Goal: Transaction & Acquisition: Book appointment/travel/reservation

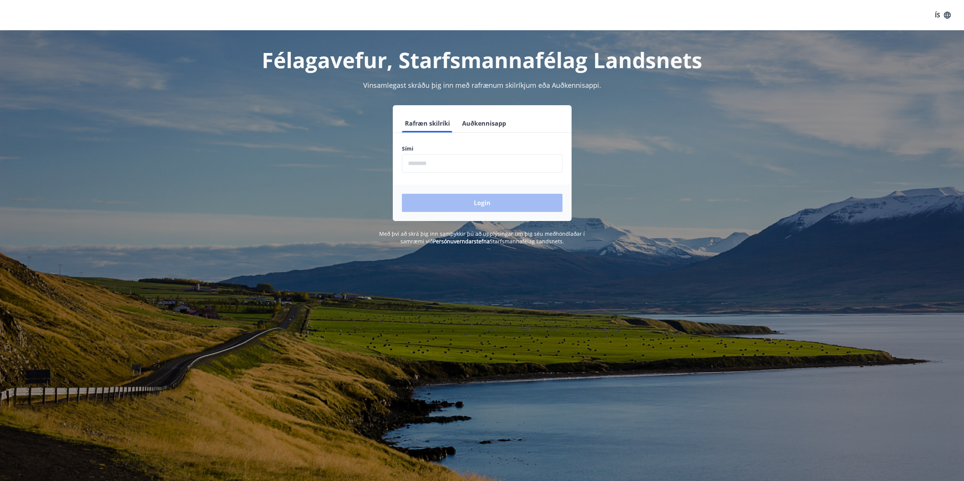
click at [439, 164] on input "phone" at bounding box center [482, 163] width 161 height 19
type input "********"
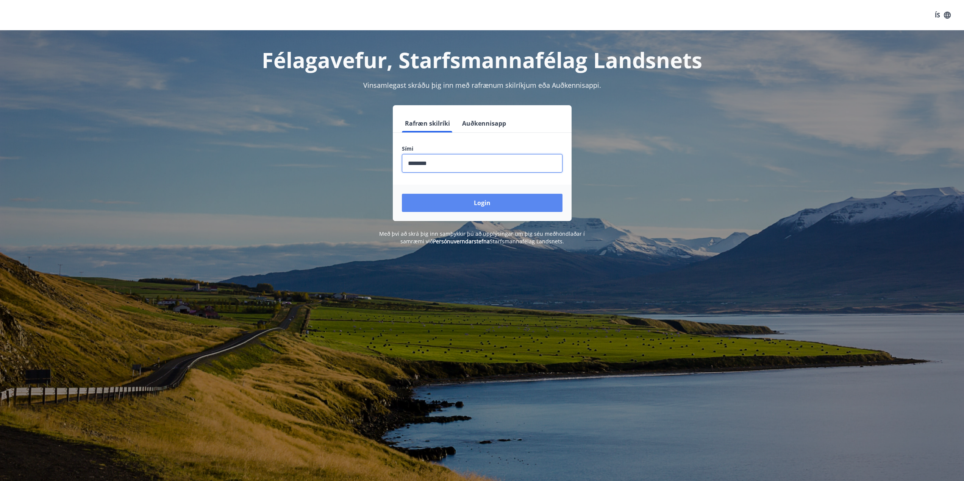
click at [471, 195] on button "Login" at bounding box center [482, 203] width 161 height 18
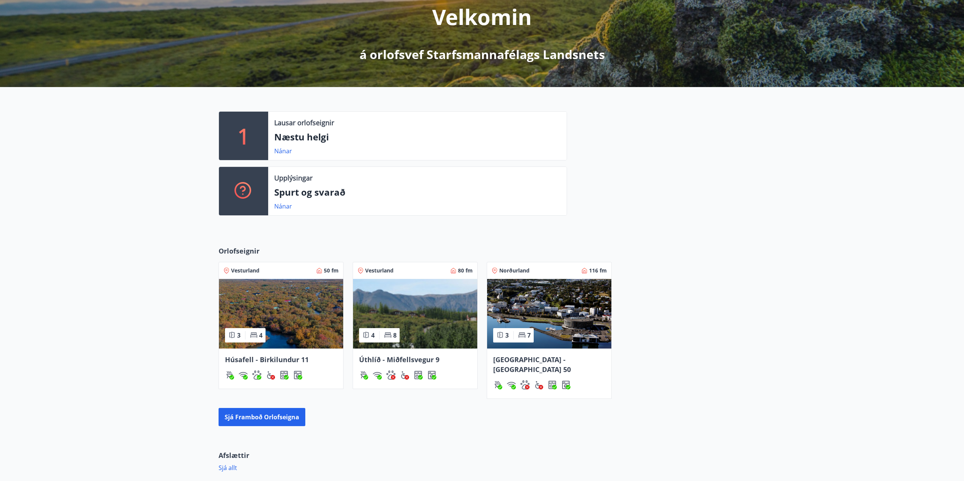
scroll to position [114, 0]
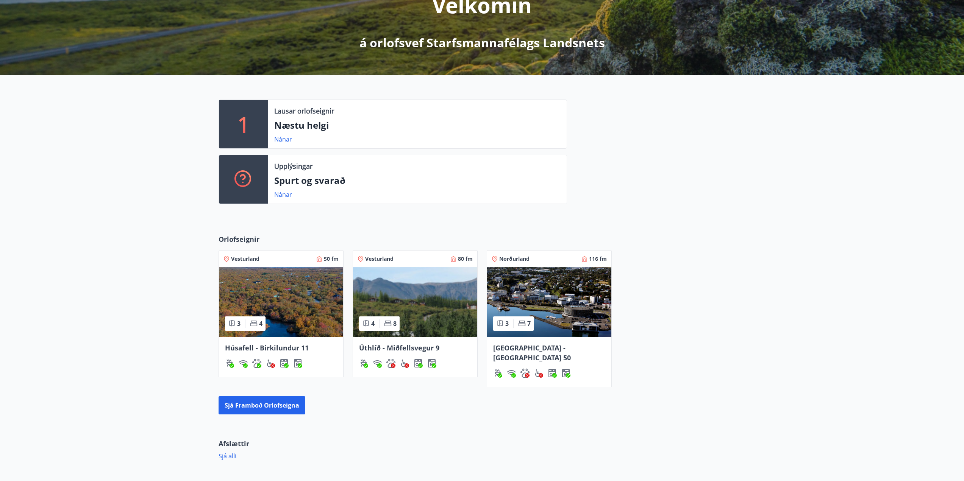
drag, startPoint x: 285, startPoint y: 349, endPoint x: 134, endPoint y: 308, distance: 157.0
click at [121, 309] on div "Orlofseignir Vesturland 50 fm 3 4 Húsafell - Birkilundur 11 Vesturland 80 fm 4 …" at bounding box center [482, 324] width 964 height 204
click at [538, 346] on span "Akureyri - Klettaborg 50" at bounding box center [532, 352] width 78 height 19
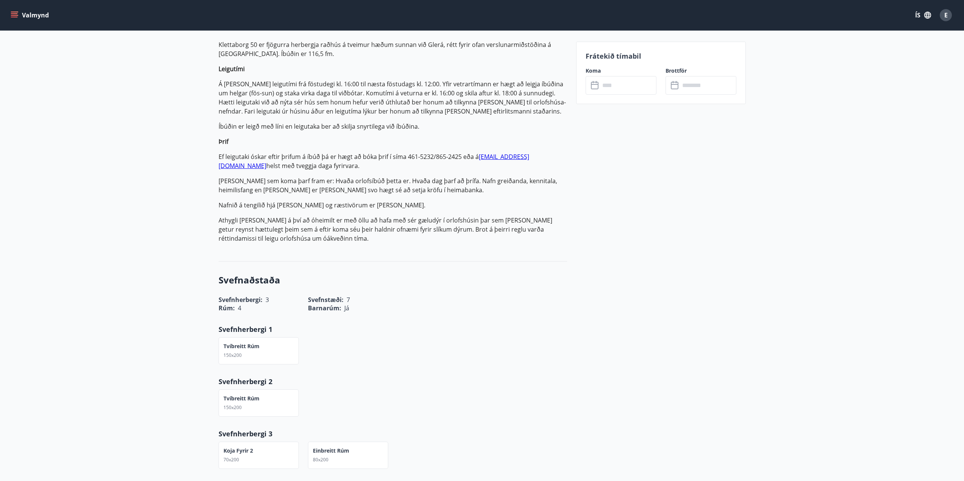
scroll to position [38, 0]
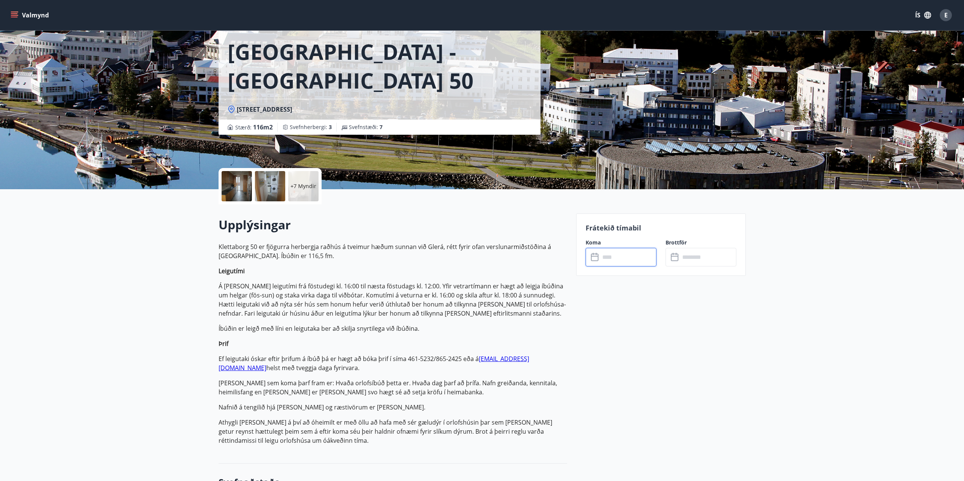
click at [605, 254] on input "text" at bounding box center [628, 257] width 56 height 19
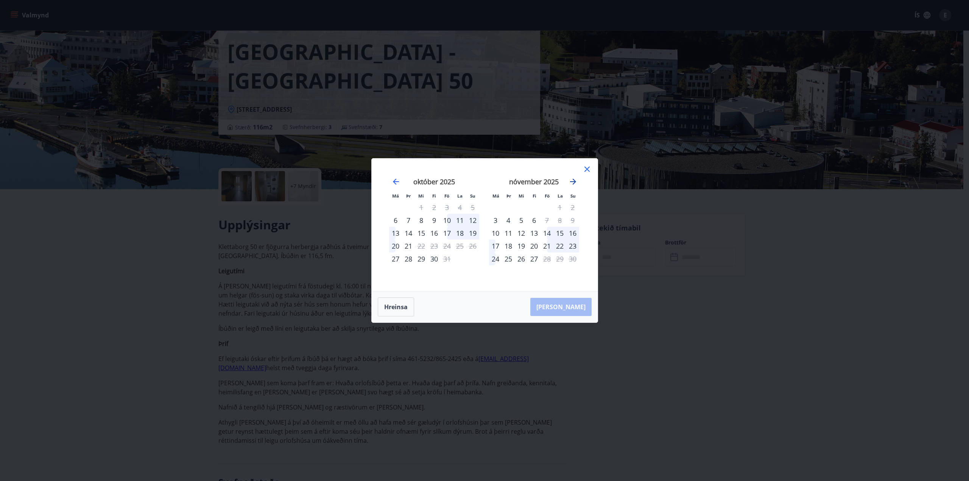
click at [572, 182] on icon "Move forward to switch to the next month." at bounding box center [573, 181] width 9 height 9
click at [573, 181] on icon "Move forward to switch to the next month." at bounding box center [573, 181] width 9 height 9
click at [575, 182] on icon "Move forward to switch to the next month." at bounding box center [573, 182] width 6 height 6
click at [588, 167] on icon at bounding box center [587, 169] width 9 height 9
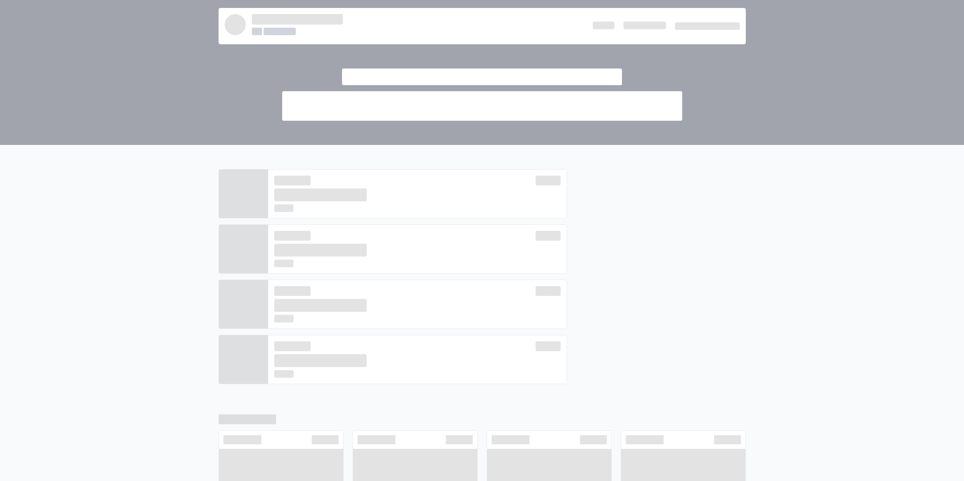
scroll to position [114, 0]
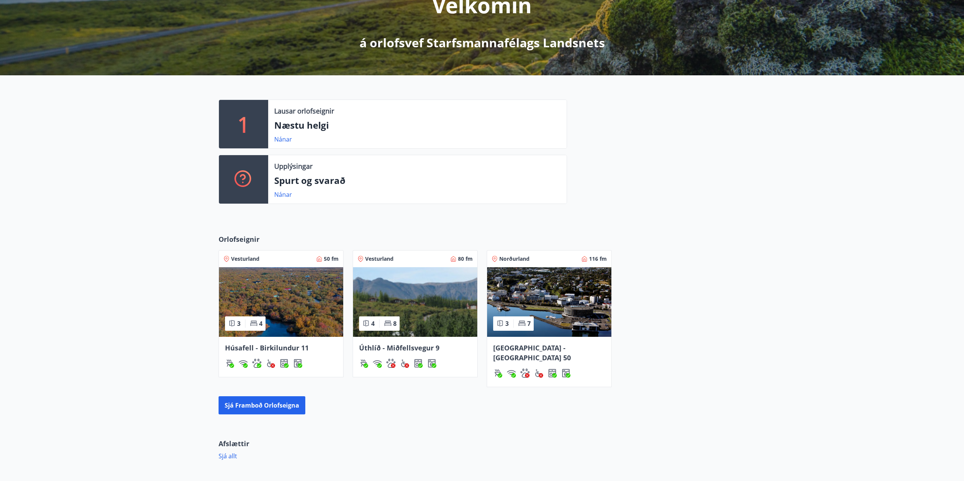
click at [387, 346] on span "Úthlíð - Miðfellsvegur 9" at bounding box center [399, 347] width 80 height 9
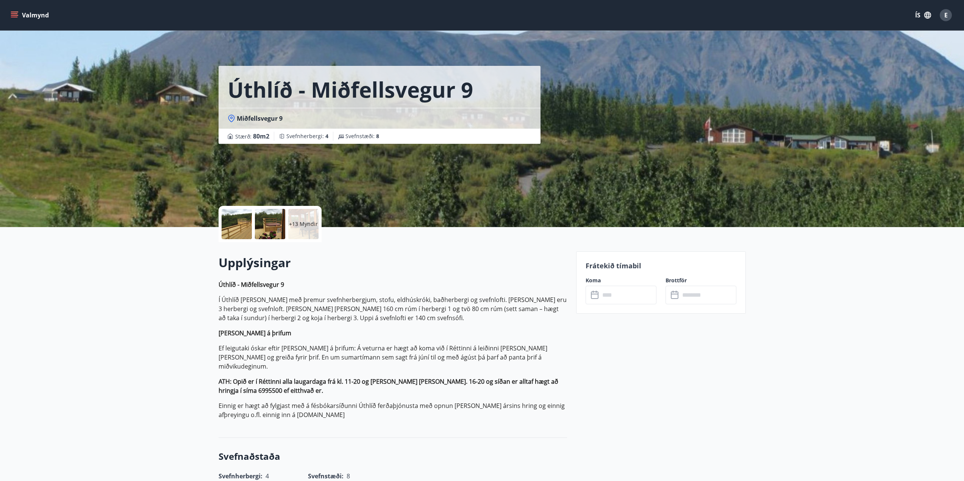
click at [625, 296] on input "text" at bounding box center [628, 295] width 56 height 19
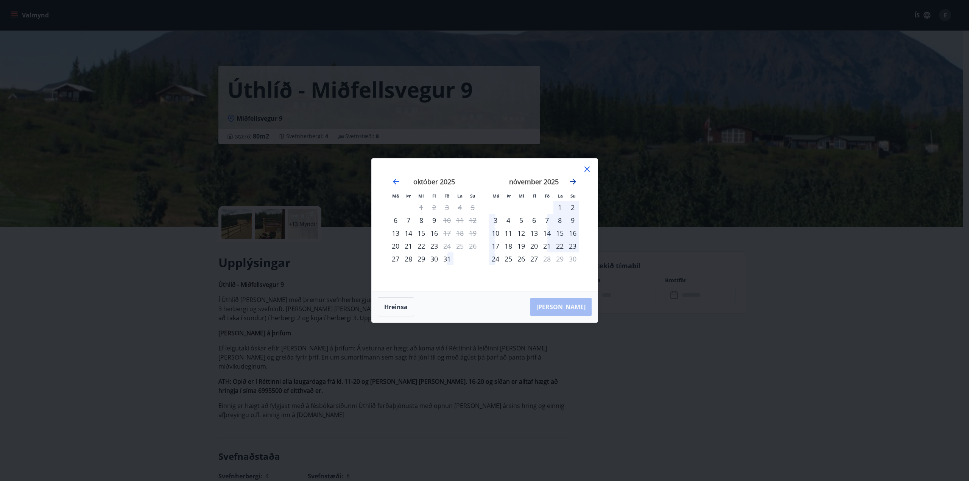
click at [571, 183] on icon "Move forward to switch to the next month." at bounding box center [573, 181] width 9 height 9
click at [572, 180] on icon "Move forward to switch to the next month." at bounding box center [573, 181] width 9 height 9
click at [574, 180] on icon "Move forward to switch to the next month." at bounding box center [573, 182] width 6 height 6
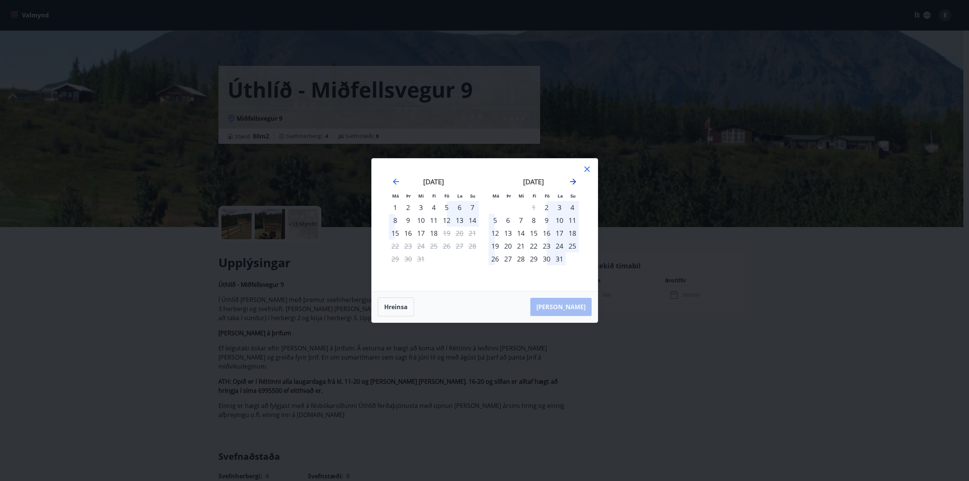
click at [573, 181] on icon "Move forward to switch to the next month." at bounding box center [573, 181] width 9 height 9
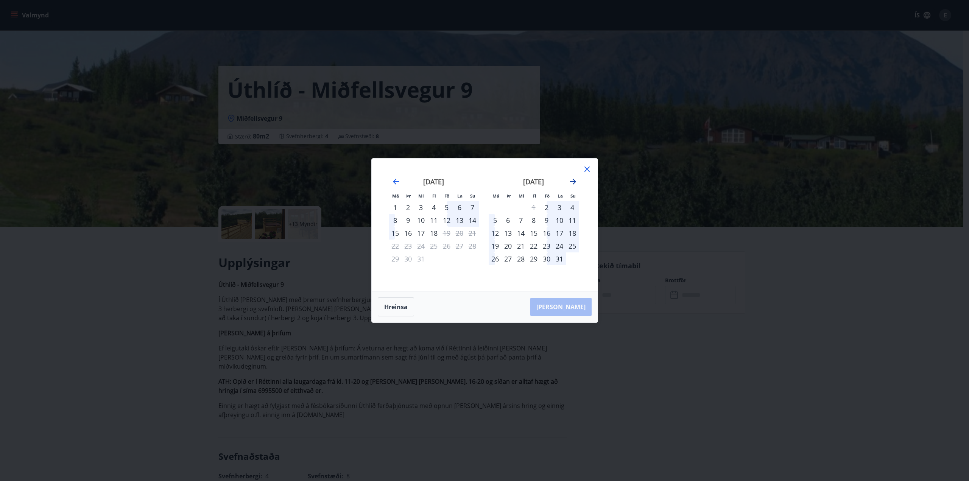
click at [573, 181] on icon "Move forward to switch to the next month." at bounding box center [573, 181] width 9 height 9
click at [593, 168] on div "Má Þr Mi Fi Fö La Su Má Þr Mi Fi Fö La Su október 2025 1 2 3 4 5 6 7 8 9 10 11 …" at bounding box center [485, 225] width 226 height 133
click at [584, 170] on icon at bounding box center [587, 169] width 9 height 9
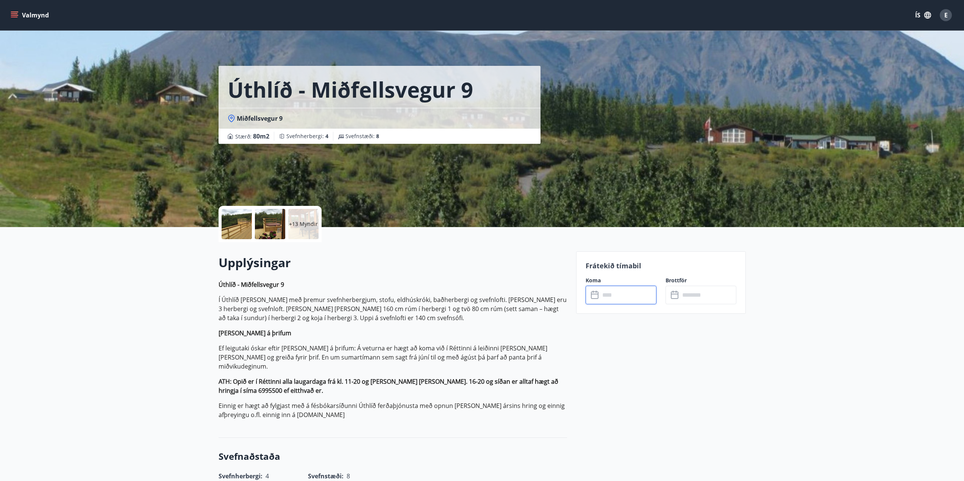
click at [634, 289] on input "text" at bounding box center [628, 295] width 56 height 19
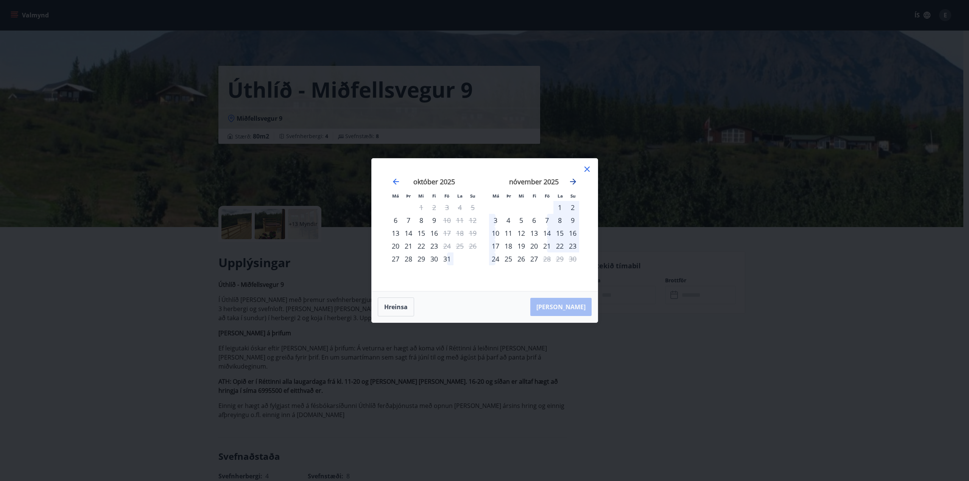
click at [574, 181] on icon "Move forward to switch to the next month." at bounding box center [573, 182] width 6 height 6
click at [573, 179] on icon "Move forward to switch to the next month." at bounding box center [573, 182] width 6 height 6
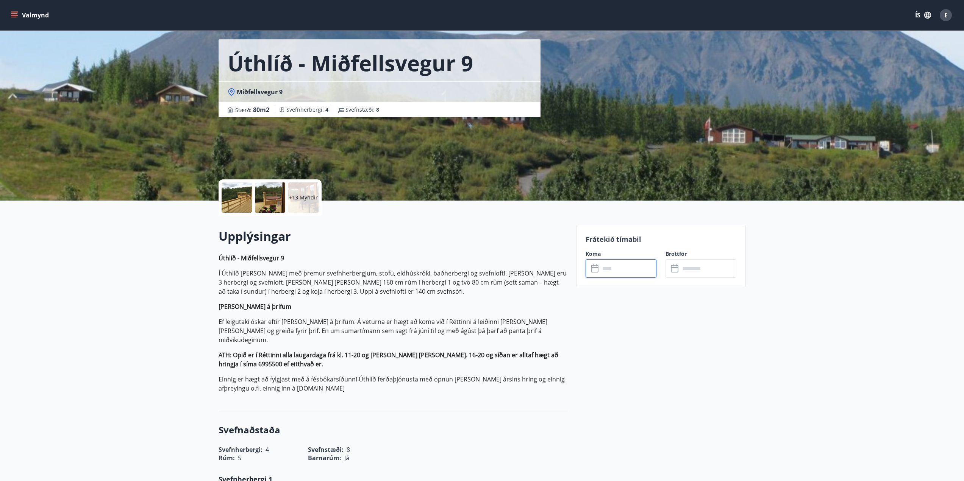
scroll to position [38, 0]
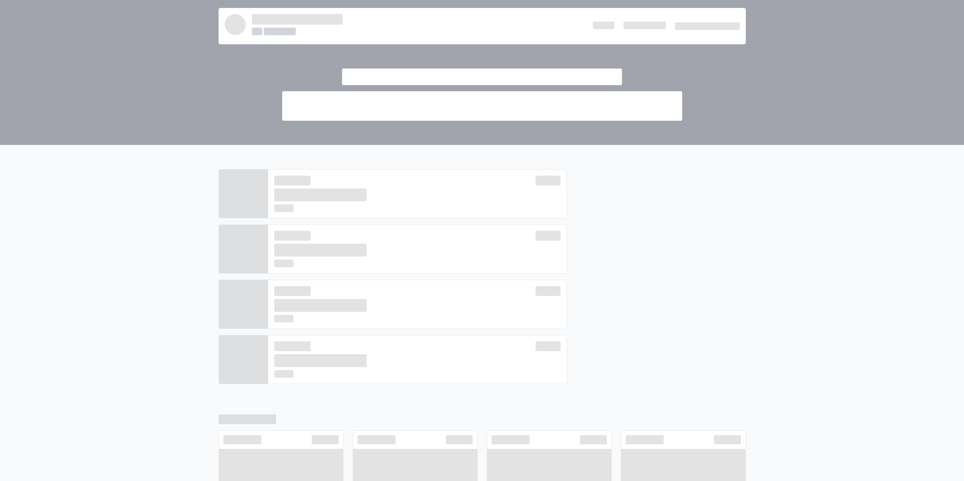
scroll to position [114, 0]
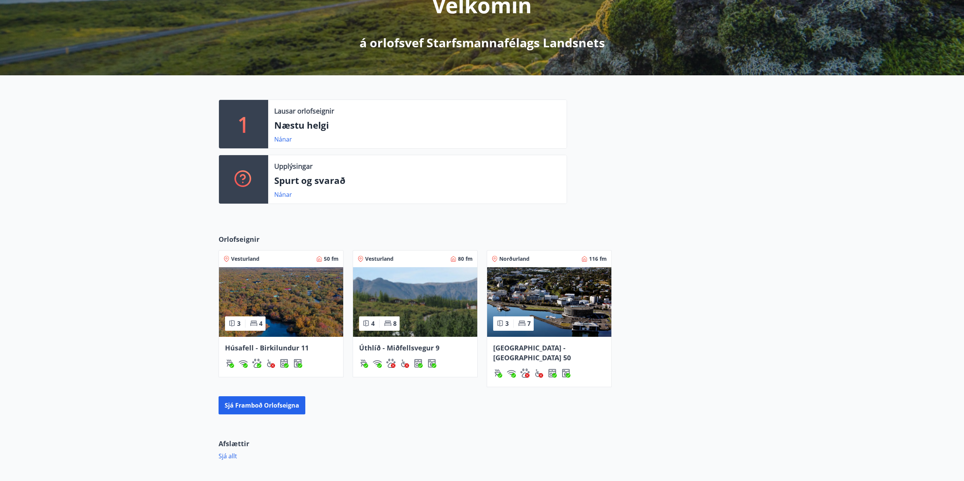
click at [260, 345] on span "Húsafell - Birkilundur 11" at bounding box center [267, 347] width 84 height 9
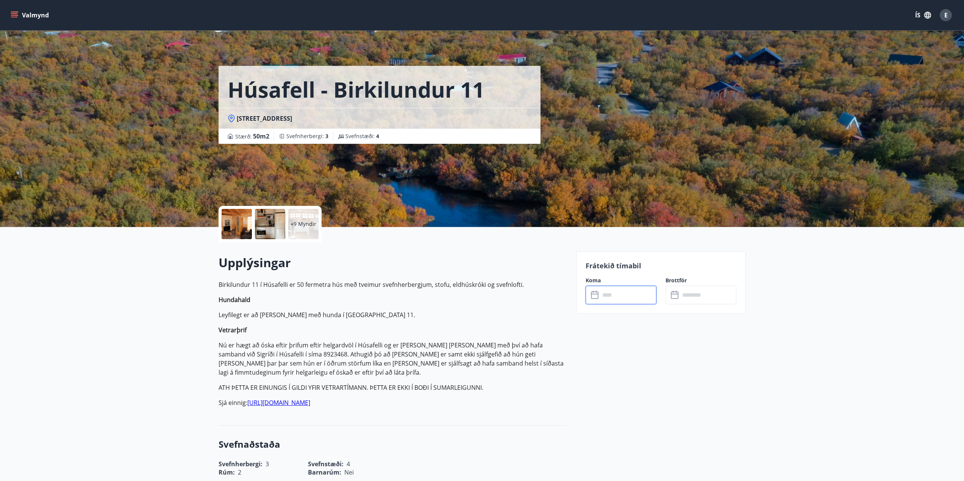
click at [624, 296] on input "text" at bounding box center [628, 295] width 56 height 19
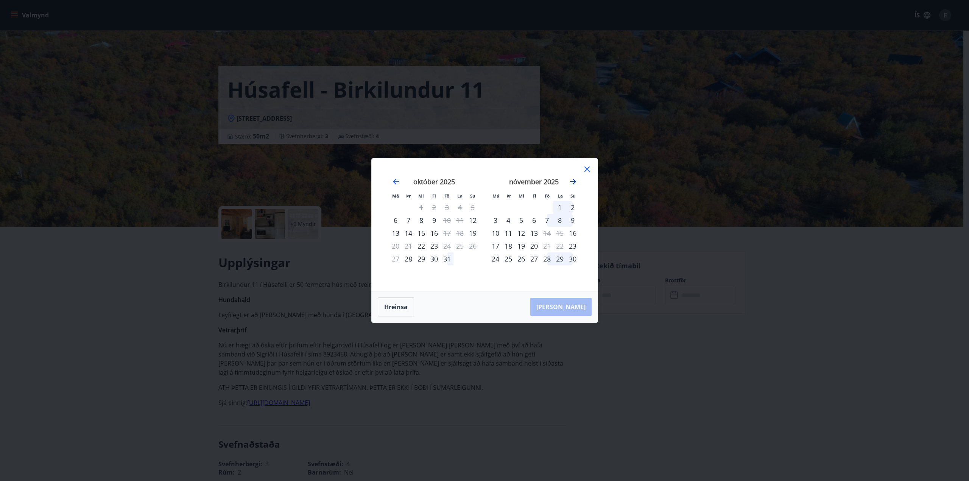
click at [572, 184] on icon "Move forward to switch to the next month." at bounding box center [573, 181] width 9 height 9
click at [572, 182] on icon "Move forward to switch to the next month." at bounding box center [573, 182] width 6 height 6
click at [545, 244] on div "20" at bounding box center [547, 246] width 13 height 13
click at [510, 258] on div "24" at bounding box center [508, 259] width 13 height 13
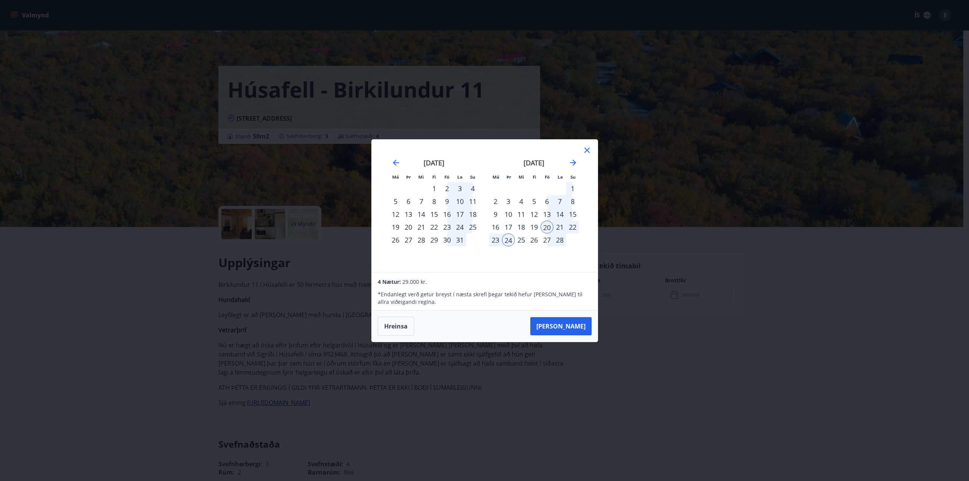
click at [587, 151] on icon at bounding box center [587, 150] width 5 height 5
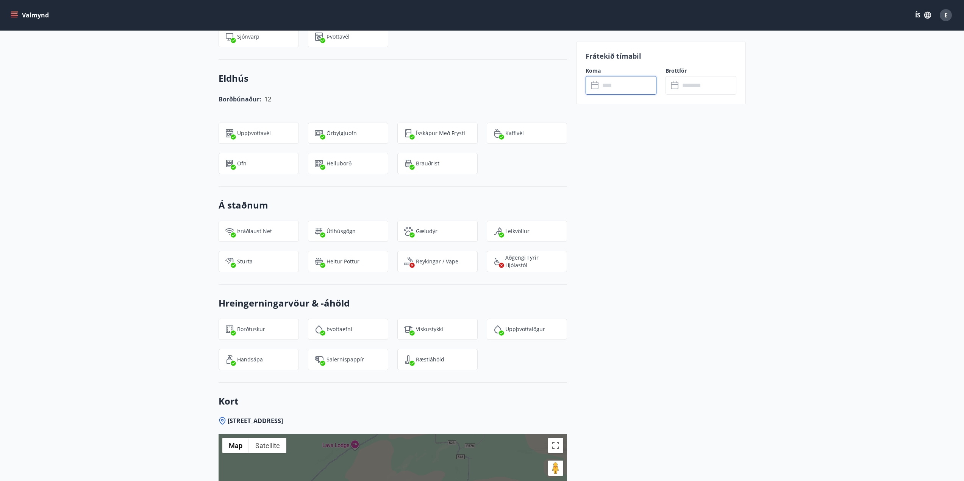
scroll to position [927, 0]
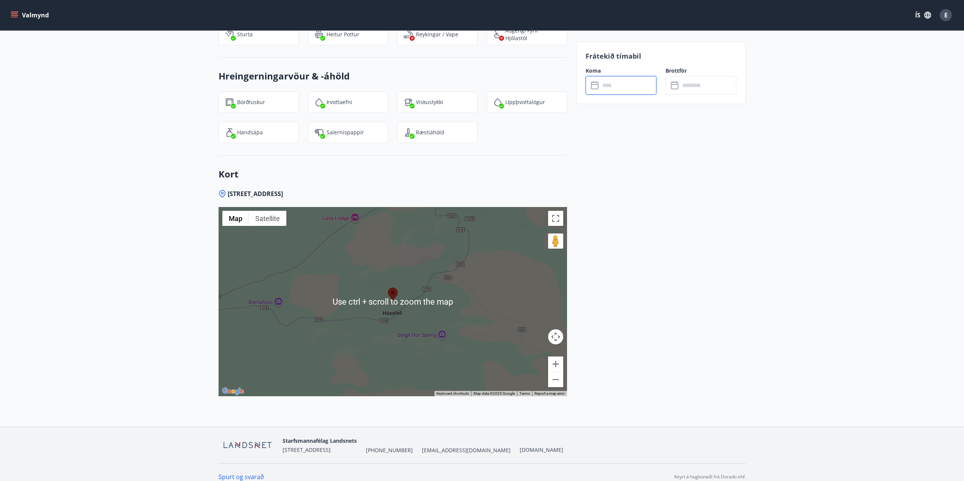
click at [410, 288] on div at bounding box center [392, 301] width 348 height 189
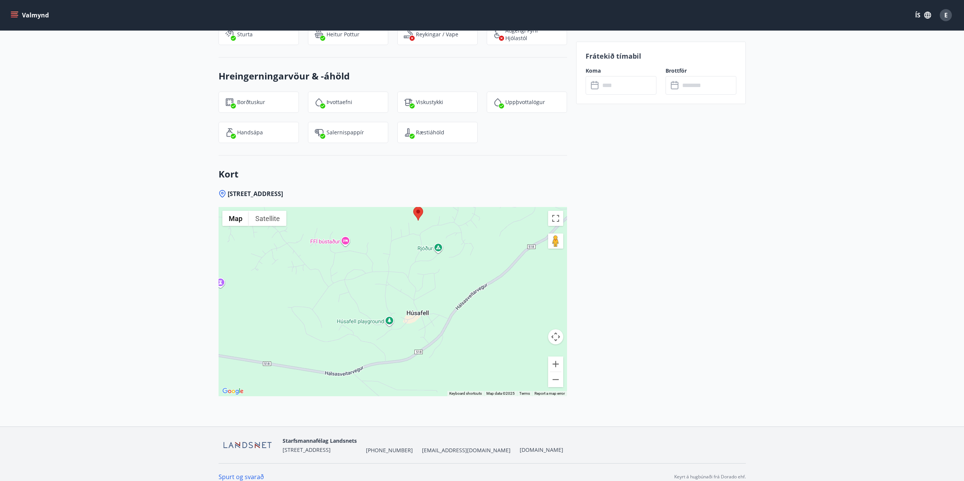
drag, startPoint x: 289, startPoint y: 329, endPoint x: 356, endPoint y: 279, distance: 83.4
click at [356, 279] on div at bounding box center [392, 301] width 348 height 189
drag, startPoint x: 373, startPoint y: 361, endPoint x: 403, endPoint y: 181, distance: 182.2
click at [403, 190] on div "Birkilundur 11, Húsafell, 320 Reykholti ← Move left → Move right ↑ Move up ↓ Mo…" at bounding box center [392, 308] width 348 height 237
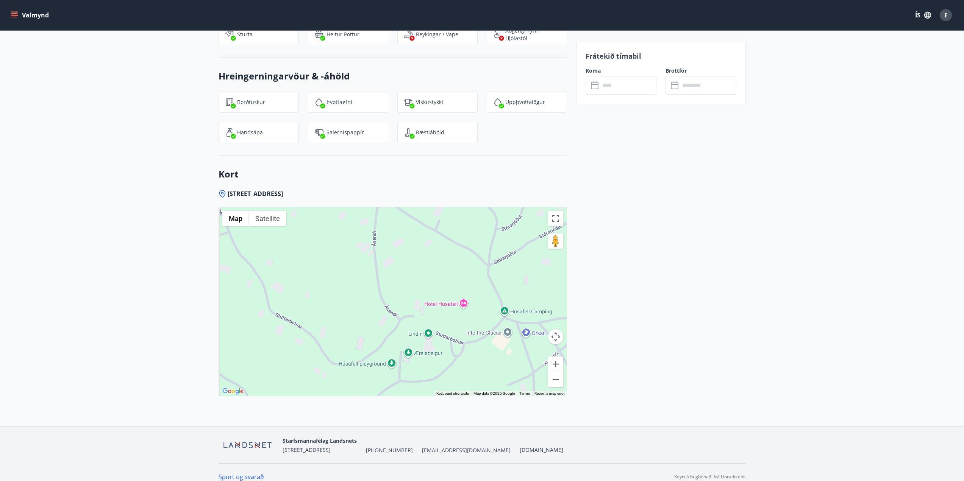
drag, startPoint x: 391, startPoint y: 327, endPoint x: 465, endPoint y: 217, distance: 132.5
click at [465, 218] on div at bounding box center [392, 301] width 348 height 189
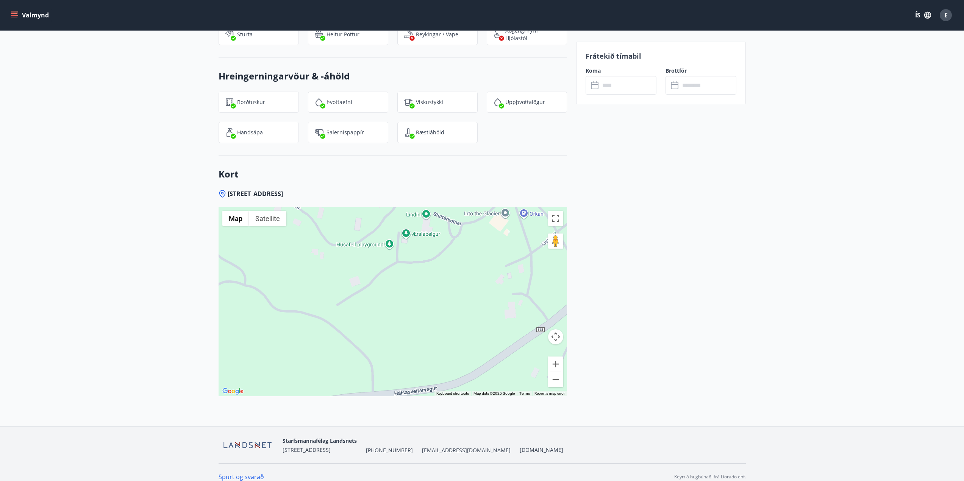
drag, startPoint x: 467, startPoint y: 338, endPoint x: 460, endPoint y: 236, distance: 102.4
click at [460, 236] on div at bounding box center [392, 301] width 348 height 189
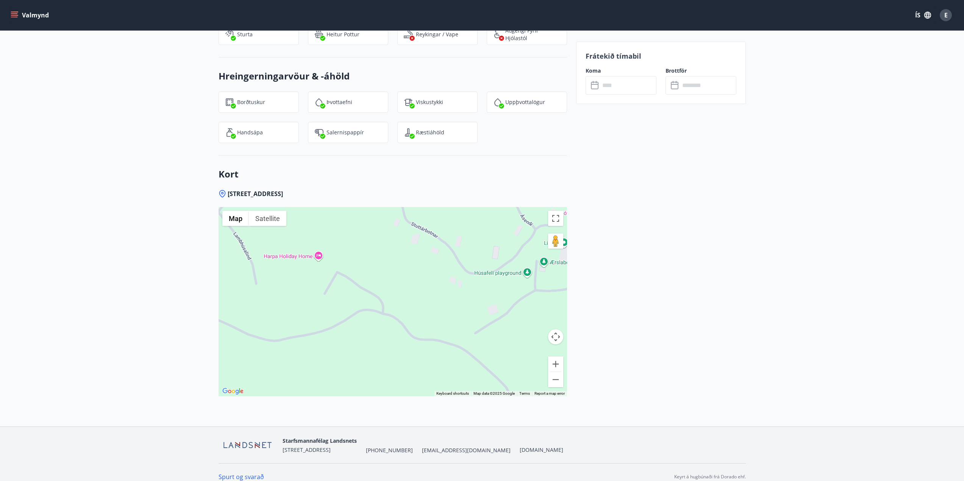
drag, startPoint x: 349, startPoint y: 289, endPoint x: 491, endPoint y: 388, distance: 173.3
click at [491, 388] on div "Birkilundur 11, Húsafell, 320 Reykholti ← Move left → Move right ↑ Move up ↓ Mo…" at bounding box center [392, 308] width 348 height 237
drag, startPoint x: 335, startPoint y: 295, endPoint x: 444, endPoint y: 326, distance: 114.0
click at [444, 326] on div at bounding box center [392, 301] width 348 height 189
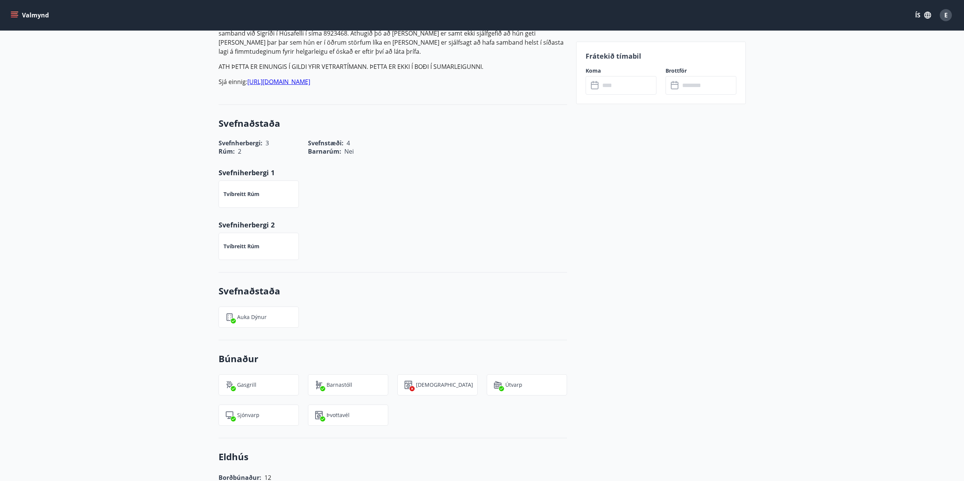
scroll to position [0, 0]
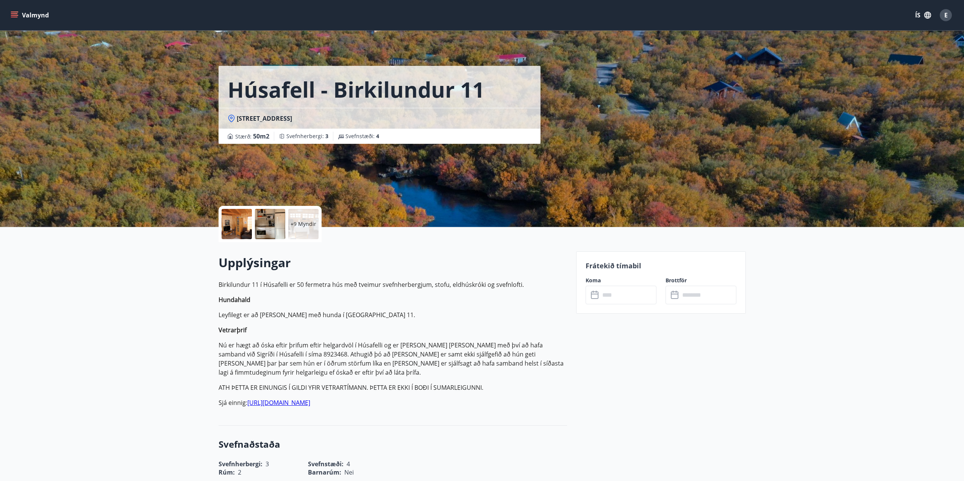
scroll to position [114, 0]
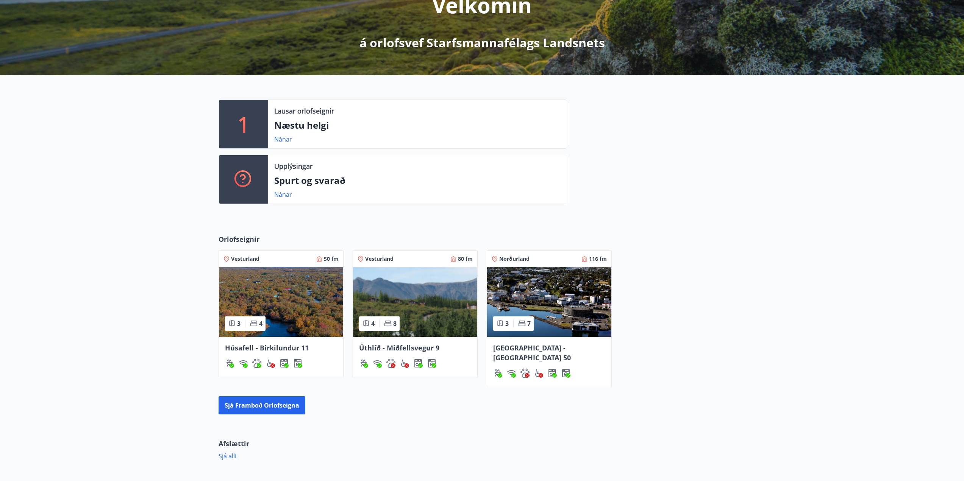
click at [438, 289] on img at bounding box center [415, 302] width 124 height 70
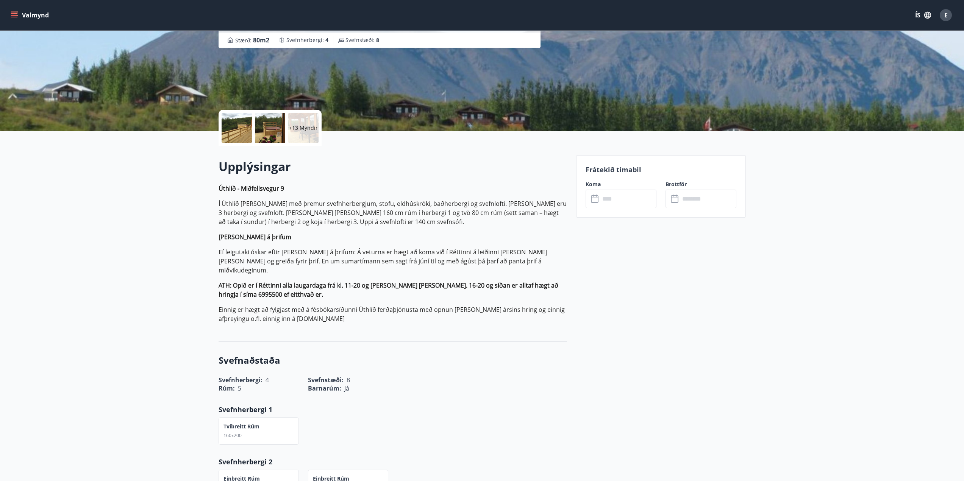
scroll to position [65, 0]
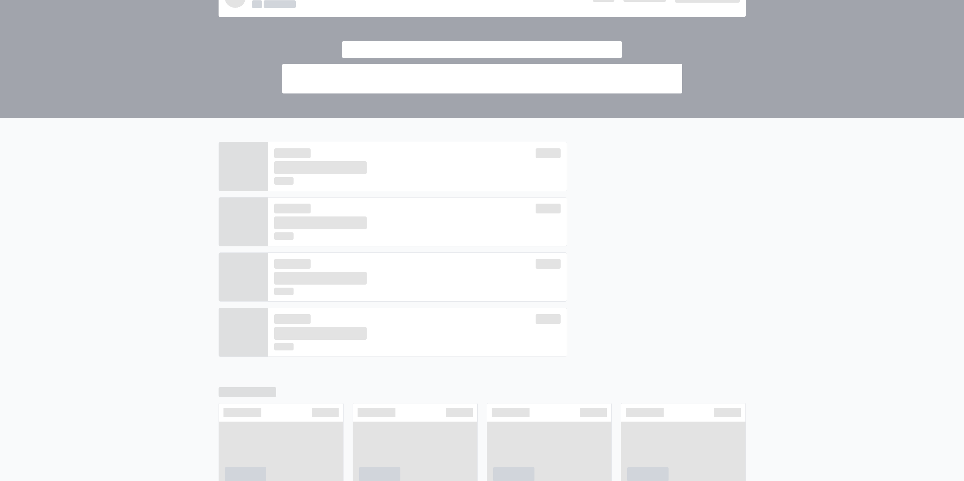
scroll to position [114, 0]
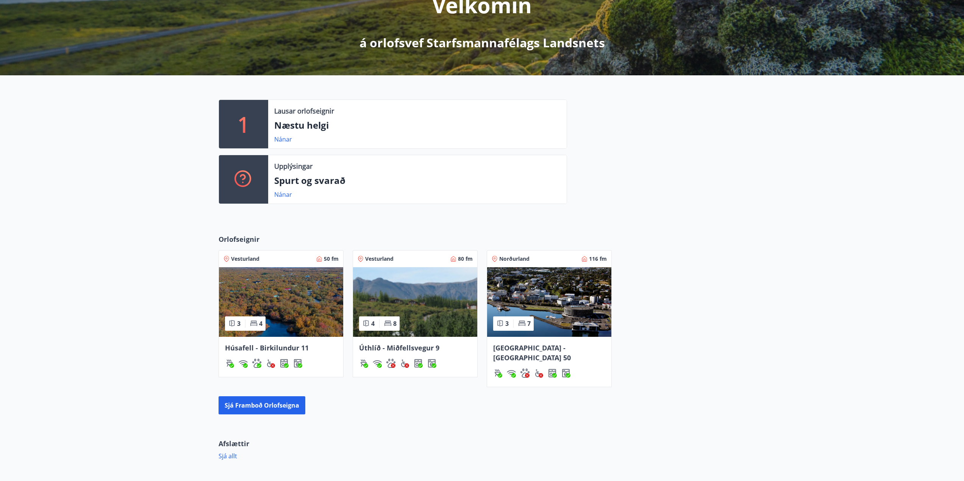
click at [257, 349] on span "Húsafell - Birkilundur 11" at bounding box center [267, 347] width 84 height 9
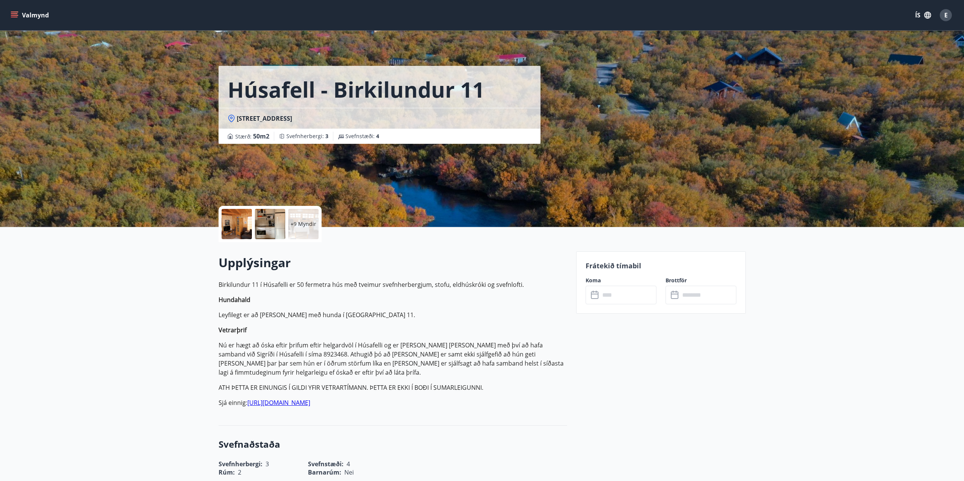
click at [615, 294] on input "text" at bounding box center [628, 295] width 56 height 19
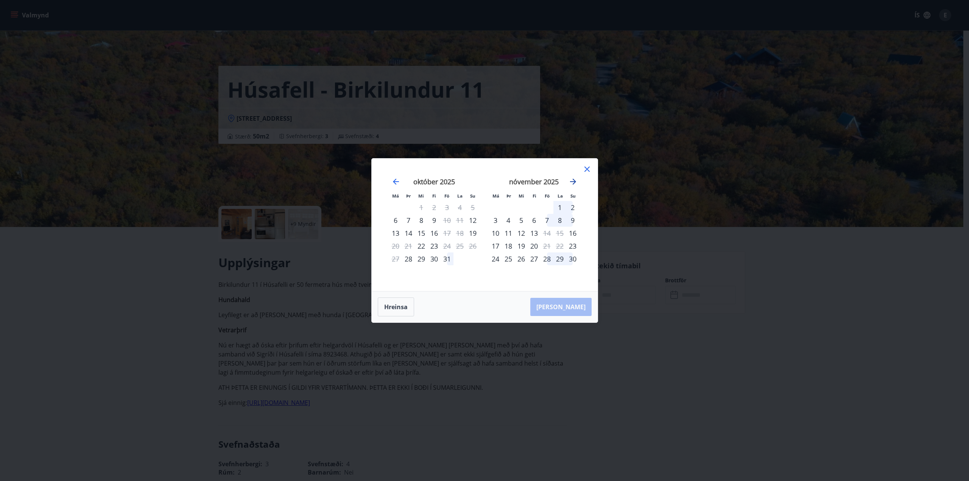
click at [570, 179] on icon "Move forward to switch to the next month." at bounding box center [573, 181] width 9 height 9
click at [573, 181] on icon "Move forward to switch to the next month." at bounding box center [573, 181] width 9 height 9
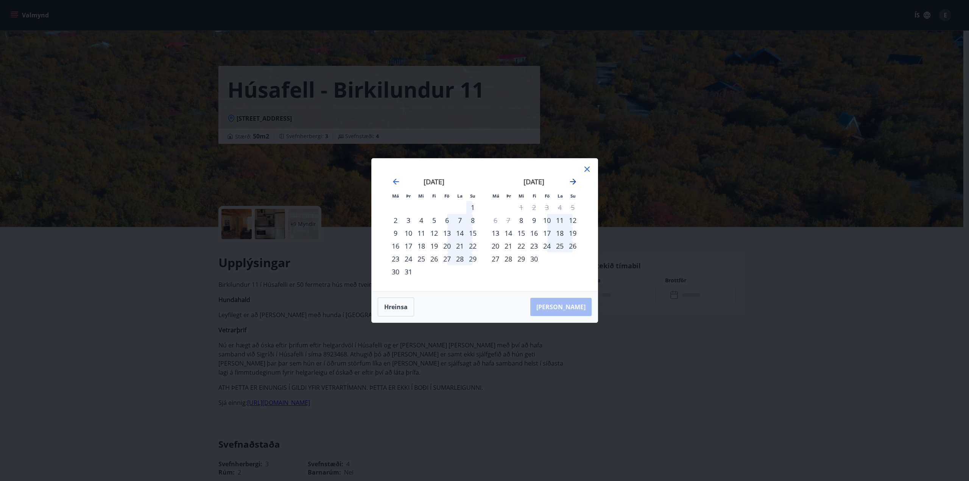
click at [573, 181] on icon "Move forward to switch to the next month." at bounding box center [573, 181] width 9 height 9
click at [546, 206] on div "1" at bounding box center [547, 207] width 13 height 13
click at [493, 218] on div "4" at bounding box center [495, 220] width 13 height 13
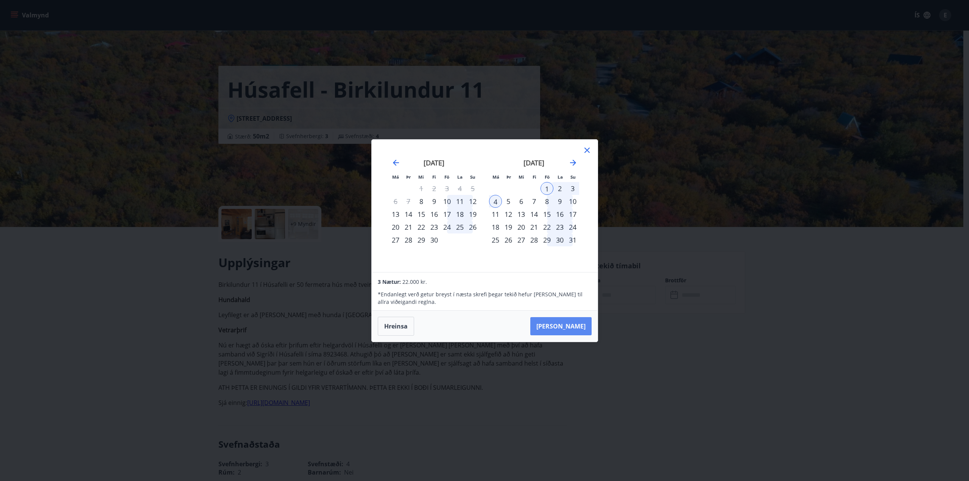
click at [575, 325] on button "Taka Frá" at bounding box center [560, 326] width 61 height 18
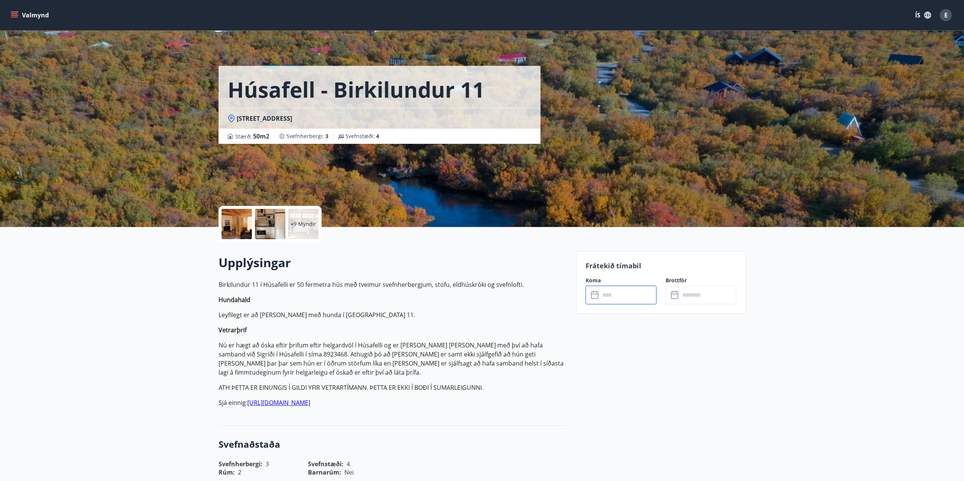
type input "******"
click at [689, 366] on button "Greiða" at bounding box center [700, 365] width 71 height 18
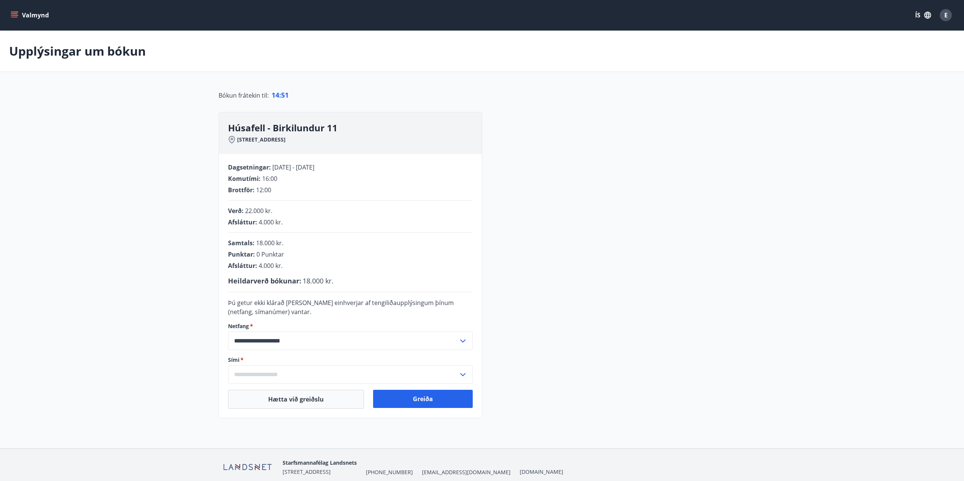
click at [263, 372] on input "text" at bounding box center [343, 374] width 230 height 19
click at [677, 366] on div "**********" at bounding box center [481, 265] width 527 height 306
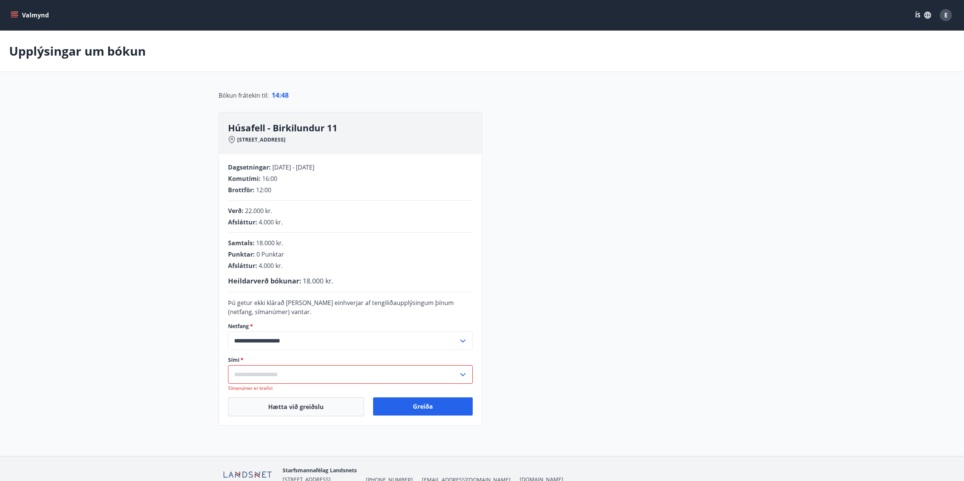
click at [239, 377] on input "text" at bounding box center [343, 374] width 230 height 19
click at [246, 391] on li "Skrá nýtt símanúmer" at bounding box center [350, 391] width 244 height 14
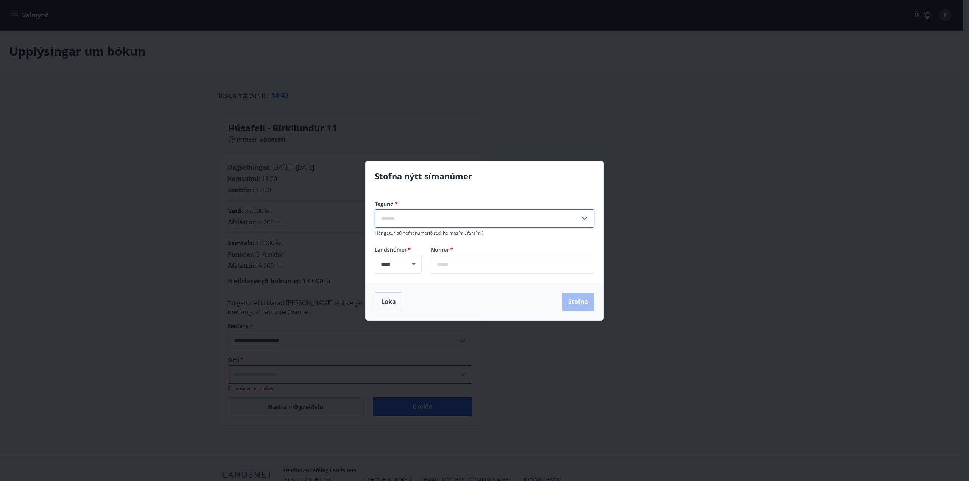
click at [436, 218] on input "text" at bounding box center [477, 218] width 205 height 19
click at [401, 246] on li "Heimasími" at bounding box center [484, 249] width 219 height 14
click at [396, 221] on input "*********" at bounding box center [477, 218] width 205 height 19
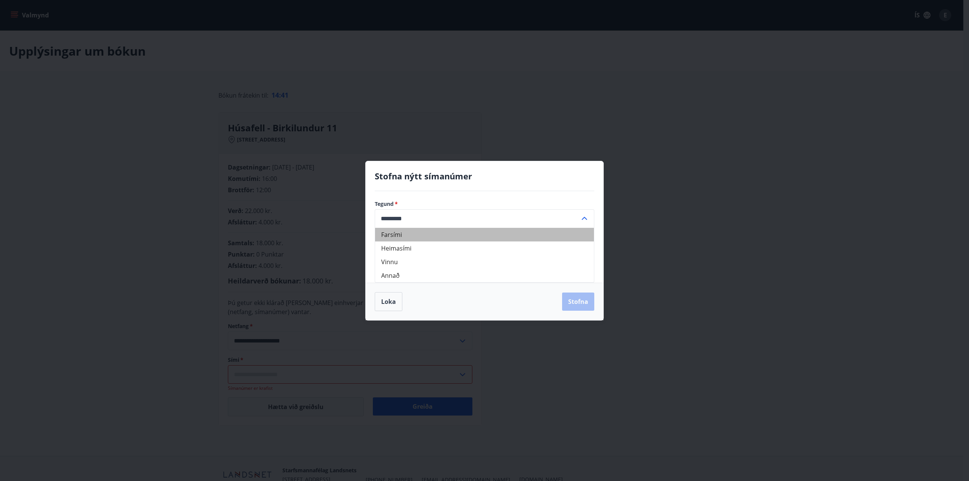
click at [395, 235] on li "Farsími" at bounding box center [484, 235] width 219 height 14
type input "*******"
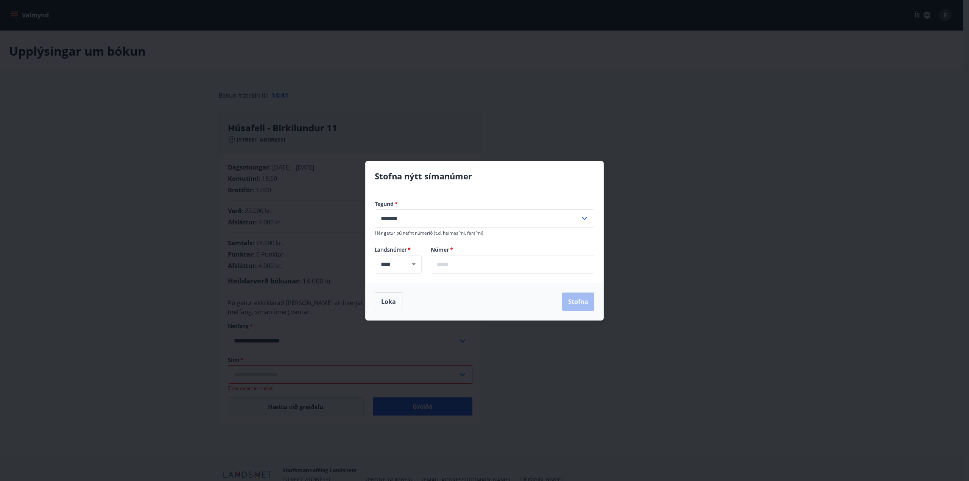
click at [458, 265] on input "text" at bounding box center [513, 264] width 164 height 19
type input "*******"
click at [583, 302] on button "Stofna" at bounding box center [578, 302] width 32 height 18
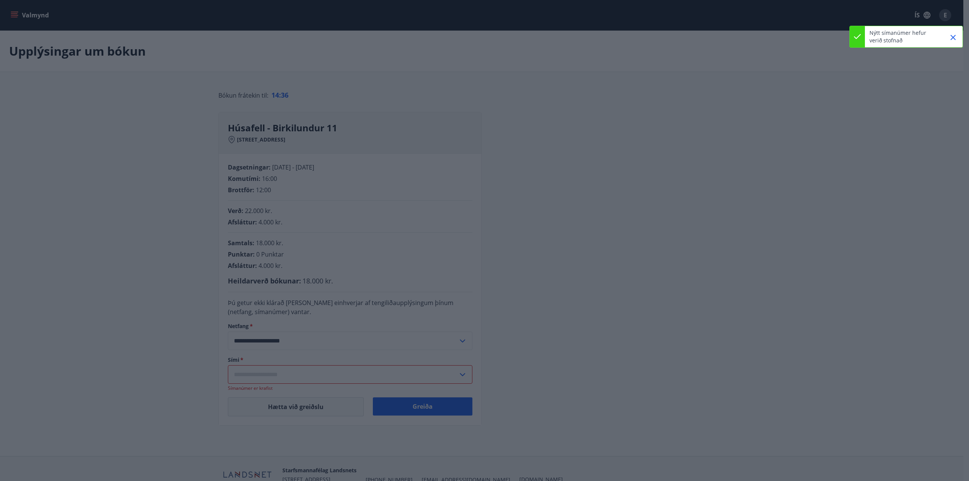
type input "**********"
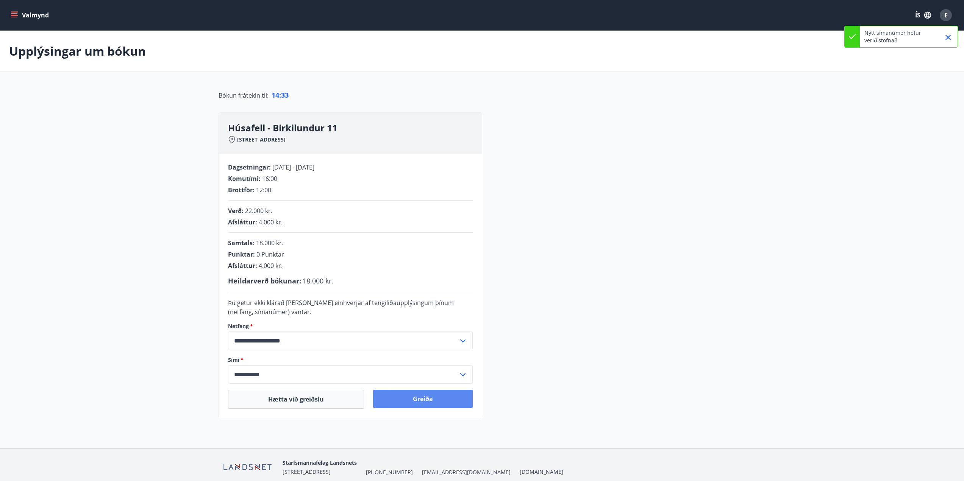
click at [414, 399] on button "Greiða" at bounding box center [423, 399] width 100 height 18
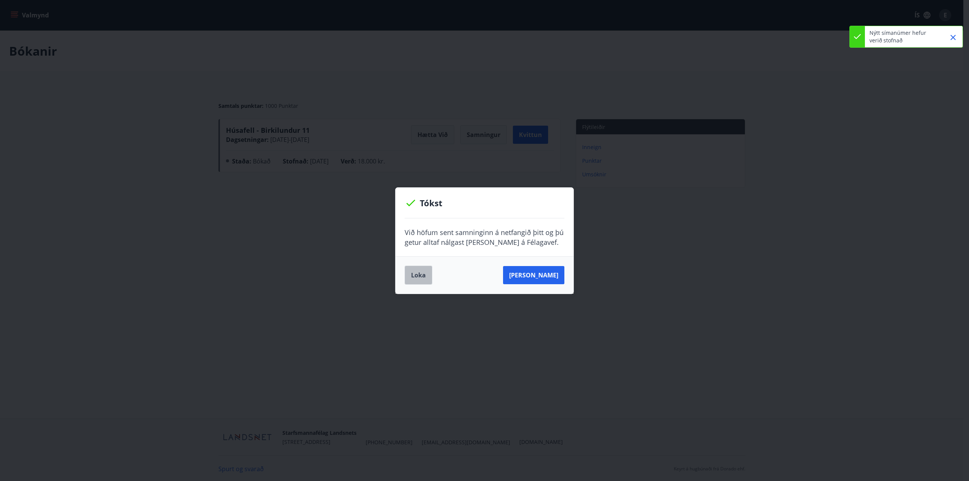
click at [421, 273] on button "Loka" at bounding box center [419, 275] width 28 height 19
